Goal: Task Accomplishment & Management: Manage account settings

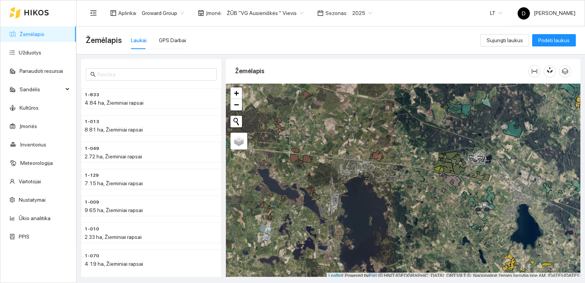
scroll to position [2, 0]
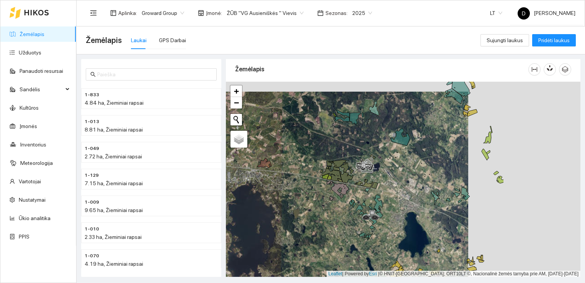
drag, startPoint x: 449, startPoint y: 221, endPoint x: 336, endPoint y: 231, distance: 113.4
click at [336, 231] on div at bounding box center [403, 179] width 355 height 195
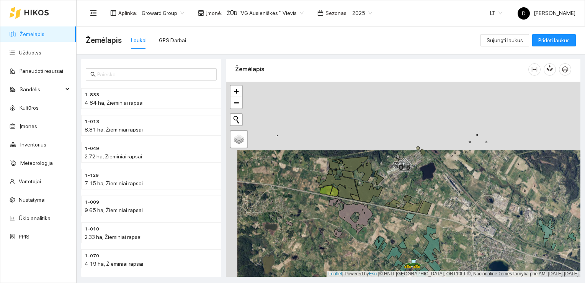
drag, startPoint x: 332, startPoint y: 215, endPoint x: 341, endPoint y: 282, distance: 67.2
click at [341, 282] on main "Žemėlapis Laukai GPS Darbai Sujungti laukus Pridėti laukus 1-833 4.84 ha, Žiemi…" at bounding box center [331, 154] width 509 height 256
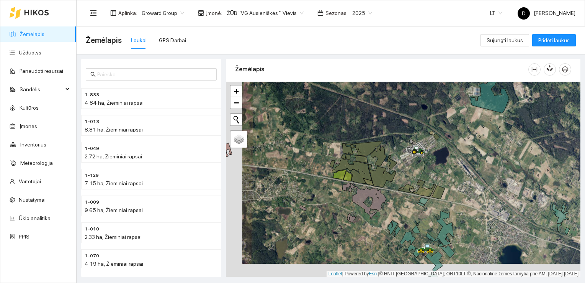
drag, startPoint x: 298, startPoint y: 257, endPoint x: 314, endPoint y: 244, distance: 19.6
click at [314, 244] on div at bounding box center [403, 179] width 355 height 195
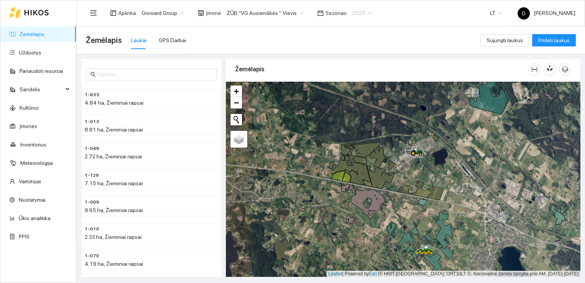
click at [352, 9] on span "2025" at bounding box center [362, 12] width 20 height 11
click at [354, 102] on div "2026" at bounding box center [353, 101] width 20 height 8
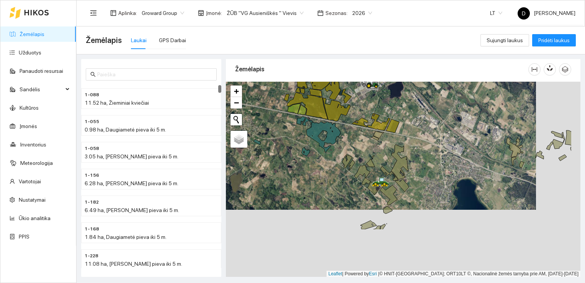
drag, startPoint x: 478, startPoint y: 246, endPoint x: 433, endPoint y: 177, distance: 82.2
click at [433, 177] on div at bounding box center [403, 179] width 355 height 195
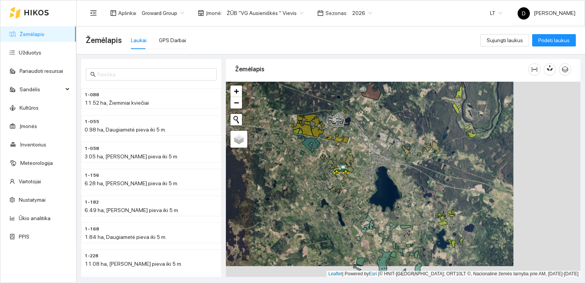
drag, startPoint x: 369, startPoint y: 226, endPoint x: 323, endPoint y: 220, distance: 46.3
click at [323, 220] on div at bounding box center [403, 179] width 355 height 195
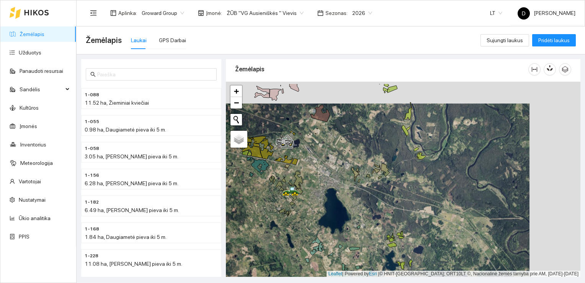
drag, startPoint x: 369, startPoint y: 140, endPoint x: 318, endPoint y: 162, distance: 55.4
click at [318, 162] on div at bounding box center [403, 179] width 355 height 195
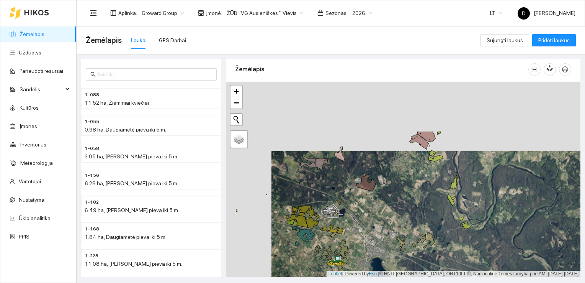
drag, startPoint x: 347, startPoint y: 114, endPoint x: 395, endPoint y: 188, distance: 88.0
click at [395, 188] on div at bounding box center [403, 179] width 355 height 195
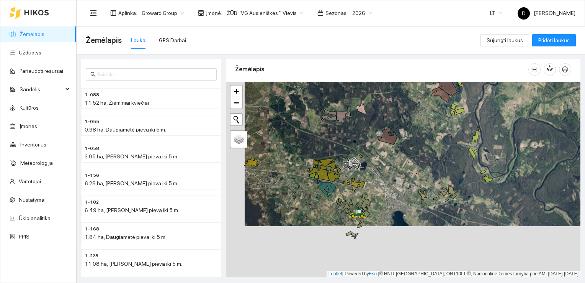
drag, startPoint x: 395, startPoint y: 226, endPoint x: 414, endPoint y: 175, distance: 54.3
click at [414, 175] on div at bounding box center [403, 179] width 355 height 195
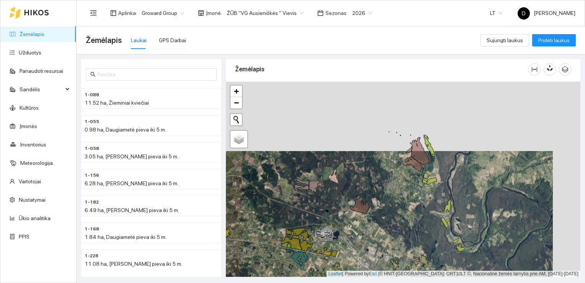
drag, startPoint x: 400, startPoint y: 164, endPoint x: 372, endPoint y: 234, distance: 74.8
click at [372, 234] on div at bounding box center [403, 179] width 355 height 195
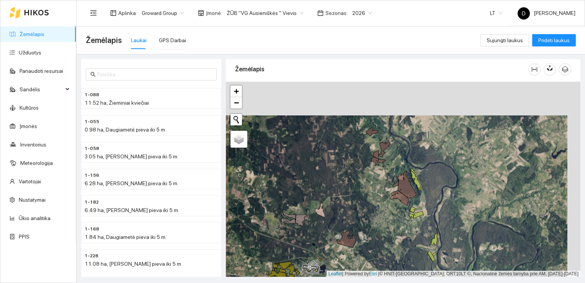
drag, startPoint x: 382, startPoint y: 175, endPoint x: 368, endPoint y: 209, distance: 36.3
click at [368, 210] on div at bounding box center [403, 179] width 355 height 195
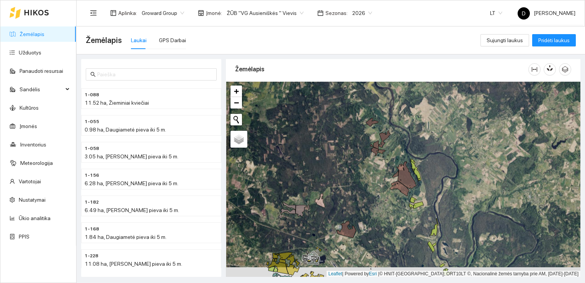
drag, startPoint x: 368, startPoint y: 208, endPoint x: 368, endPoint y: 194, distance: 14.2
click at [368, 194] on div at bounding box center [403, 179] width 355 height 195
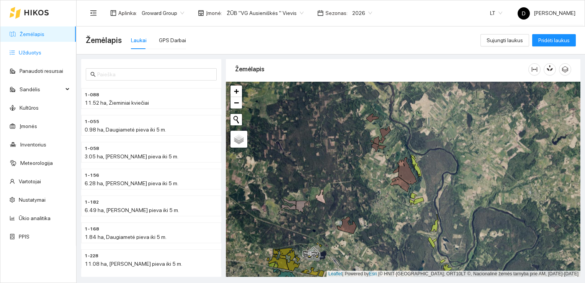
click at [26, 50] on link "Užduotys" at bounding box center [30, 52] width 23 height 6
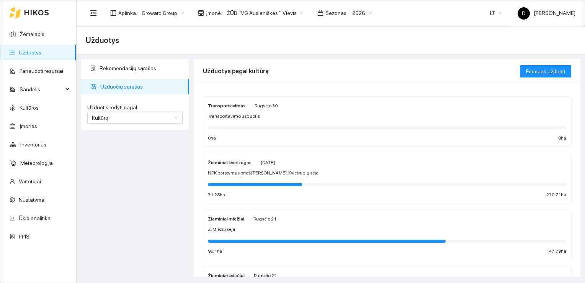
click at [237, 164] on strong "Žieminiai kvietrugiai" at bounding box center [230, 162] width 44 height 5
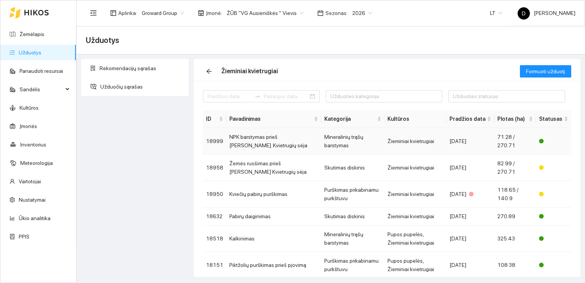
click at [256, 143] on td "NPK barstymas prieš [PERSON_NAME]. Kvietrugių sėja" at bounding box center [273, 141] width 95 height 26
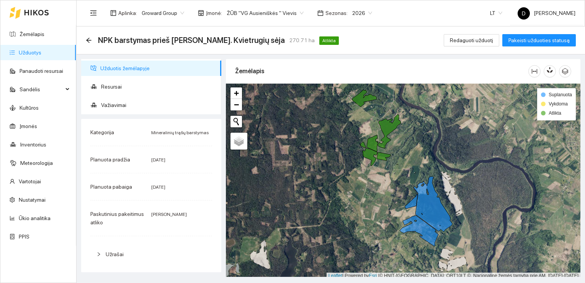
scroll to position [2, 0]
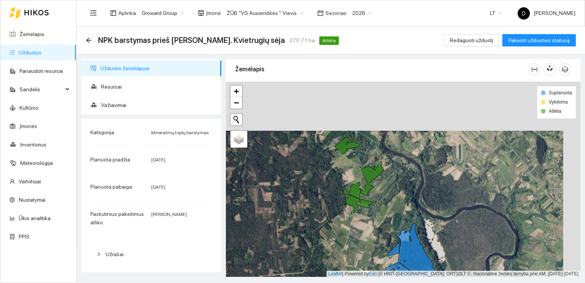
drag, startPoint x: 368, startPoint y: 124, endPoint x: 348, endPoint y: 177, distance: 57.2
click at [348, 177] on div at bounding box center [403, 179] width 355 height 195
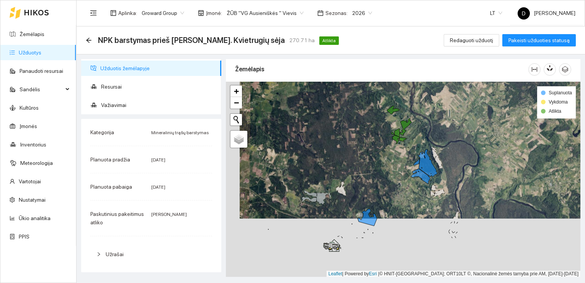
drag, startPoint x: 377, startPoint y: 228, endPoint x: 390, endPoint y: 169, distance: 60.2
click at [390, 169] on div at bounding box center [403, 179] width 355 height 195
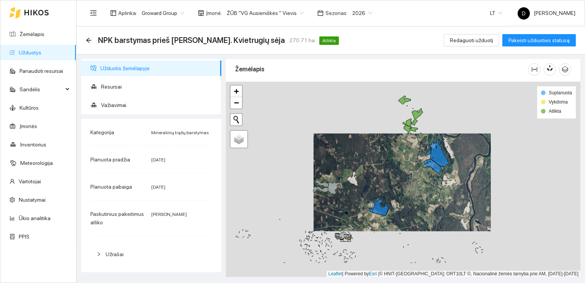
drag, startPoint x: 348, startPoint y: 218, endPoint x: 374, endPoint y: 185, distance: 42.2
click at [374, 185] on div at bounding box center [403, 179] width 355 height 195
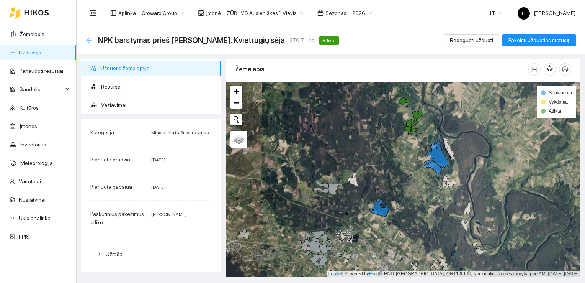
click at [87, 39] on icon "arrow-left" at bounding box center [89, 40] width 6 height 6
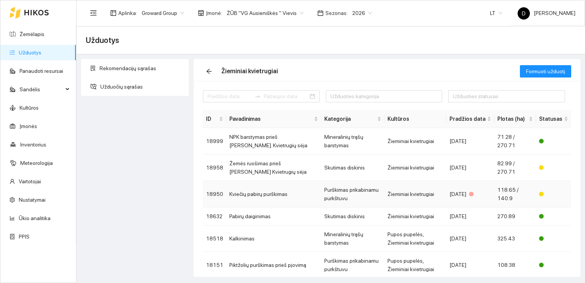
click at [264, 192] on td "Kviečių pabirų purškimas" at bounding box center [273, 194] width 95 height 26
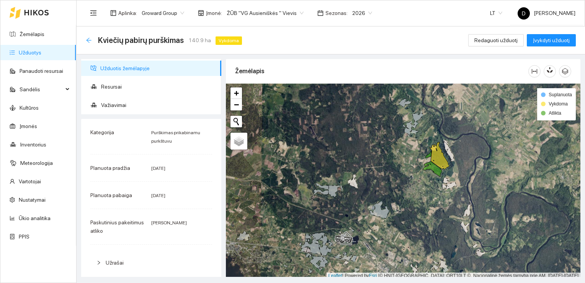
click at [88, 40] on icon "arrow-left" at bounding box center [88, 40] width 5 height 5
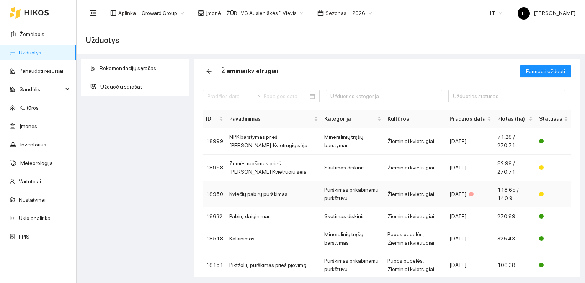
click at [289, 194] on td "Kviečių pabirų purškimas" at bounding box center [273, 194] width 95 height 26
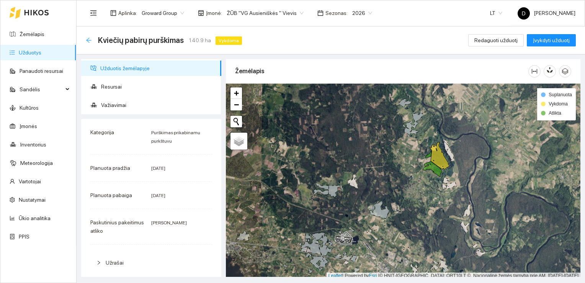
click at [89, 40] on icon "arrow-left" at bounding box center [88, 40] width 5 height 5
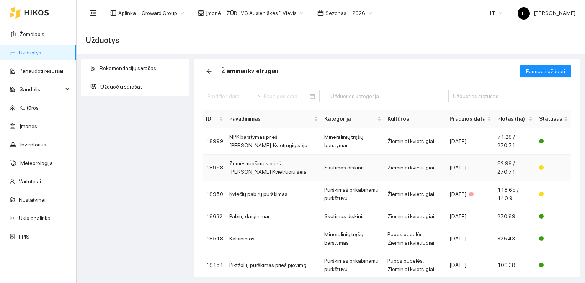
click at [283, 168] on td "Žemės ruošimas prieš [PERSON_NAME] Kvietrugių sėja" at bounding box center [273, 167] width 95 height 26
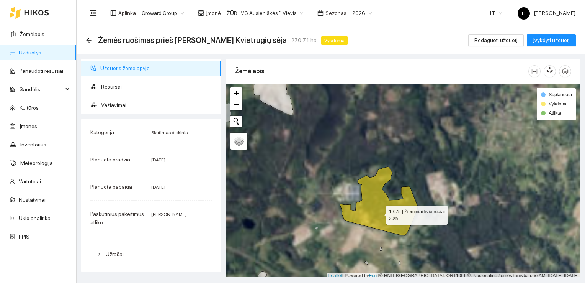
scroll to position [2, 0]
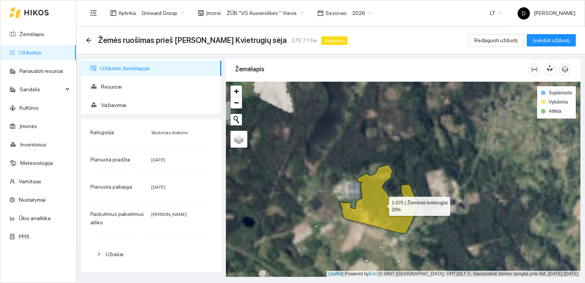
click at [380, 213] on icon at bounding box center [379, 199] width 78 height 69
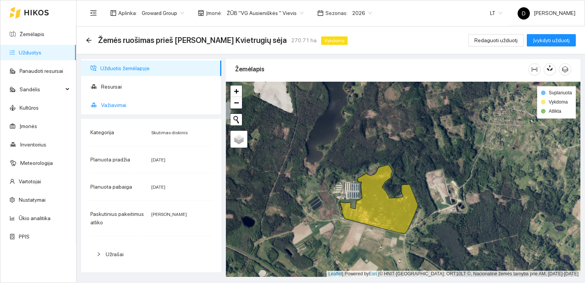
click at [119, 105] on span "Važiavimai" at bounding box center [158, 104] width 114 height 15
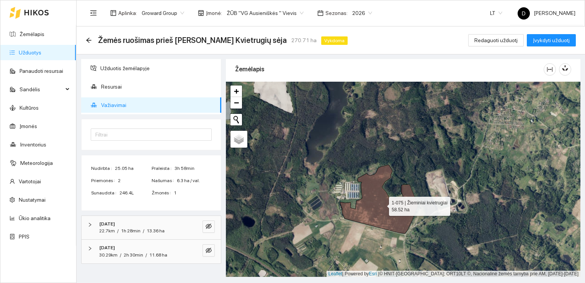
click at [390, 212] on icon at bounding box center [379, 199] width 78 height 69
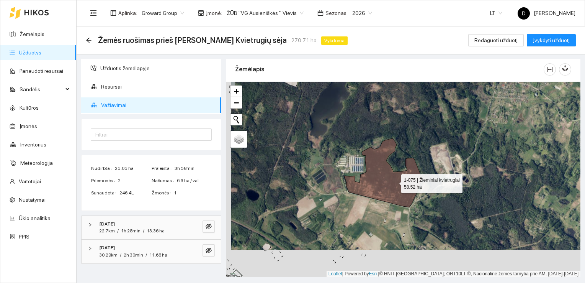
drag, startPoint x: 390, startPoint y: 209, endPoint x: 395, endPoint y: 182, distance: 27.6
click at [395, 182] on icon at bounding box center [383, 172] width 78 height 69
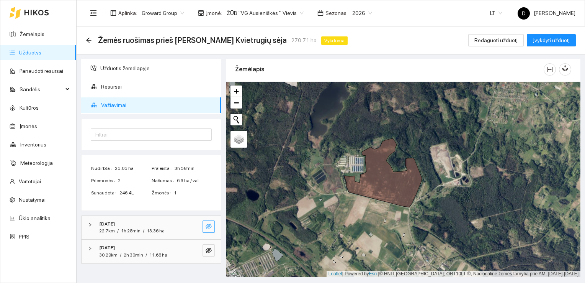
click at [204, 226] on button "button" at bounding box center [209, 226] width 12 height 12
click at [211, 251] on icon "eye-invisible" at bounding box center [209, 250] width 6 height 6
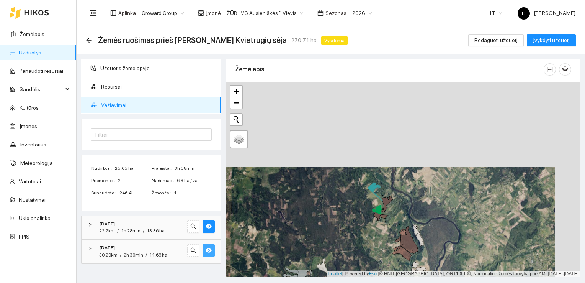
drag, startPoint x: 369, startPoint y: 136, endPoint x: 343, endPoint y: 221, distance: 88.8
click at [343, 221] on div at bounding box center [403, 179] width 355 height 195
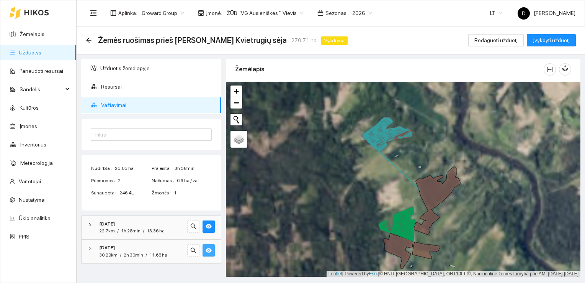
drag, startPoint x: 433, startPoint y: 161, endPoint x: 336, endPoint y: 211, distance: 109.3
click at [336, 212] on div at bounding box center [403, 179] width 355 height 195
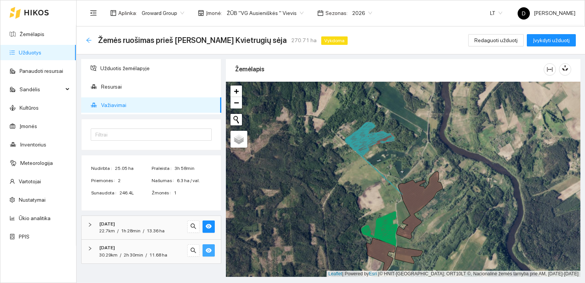
click at [89, 39] on icon "arrow-left" at bounding box center [89, 40] width 6 height 6
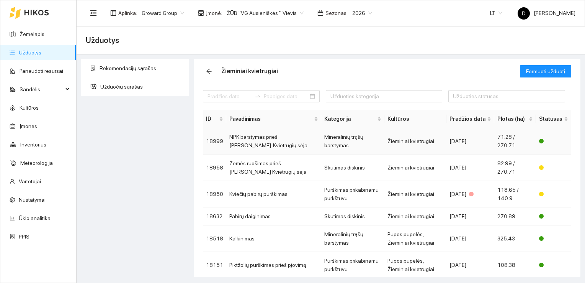
click at [275, 140] on td "NPK barstymas prieš [PERSON_NAME]. Kvietrugių sėja" at bounding box center [273, 141] width 95 height 26
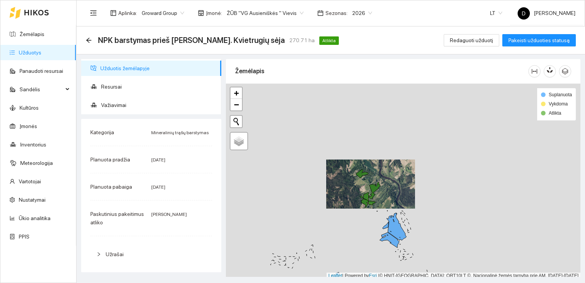
scroll to position [2, 0]
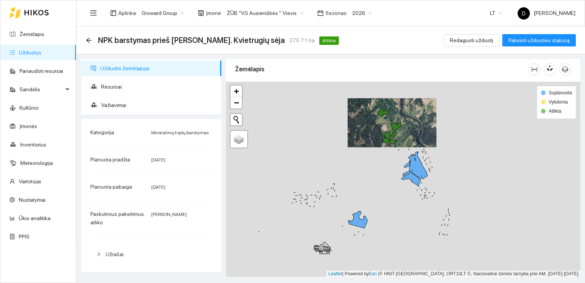
drag, startPoint x: 359, startPoint y: 217, endPoint x: 381, endPoint y: 157, distance: 63.1
click at [381, 157] on div at bounding box center [403, 179] width 355 height 195
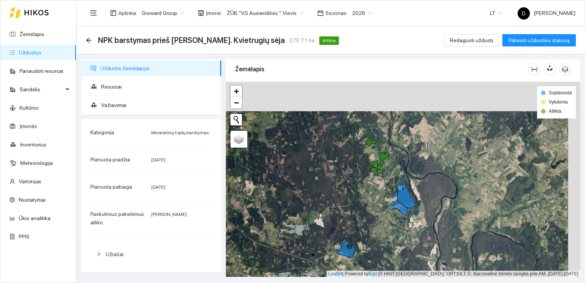
drag, startPoint x: 373, startPoint y: 143, endPoint x: 353, endPoint y: 185, distance: 46.8
click at [353, 185] on div at bounding box center [403, 179] width 355 height 195
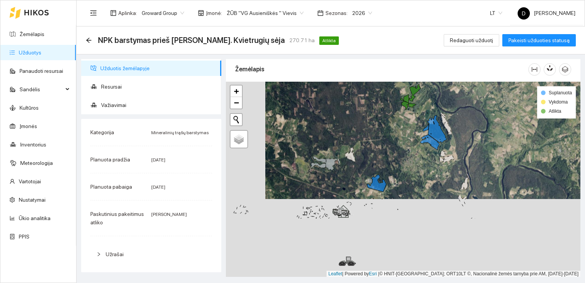
drag, startPoint x: 360, startPoint y: 248, endPoint x: 403, endPoint y: 163, distance: 94.6
click at [403, 163] on div at bounding box center [403, 179] width 355 height 195
